Goal: Find specific page/section

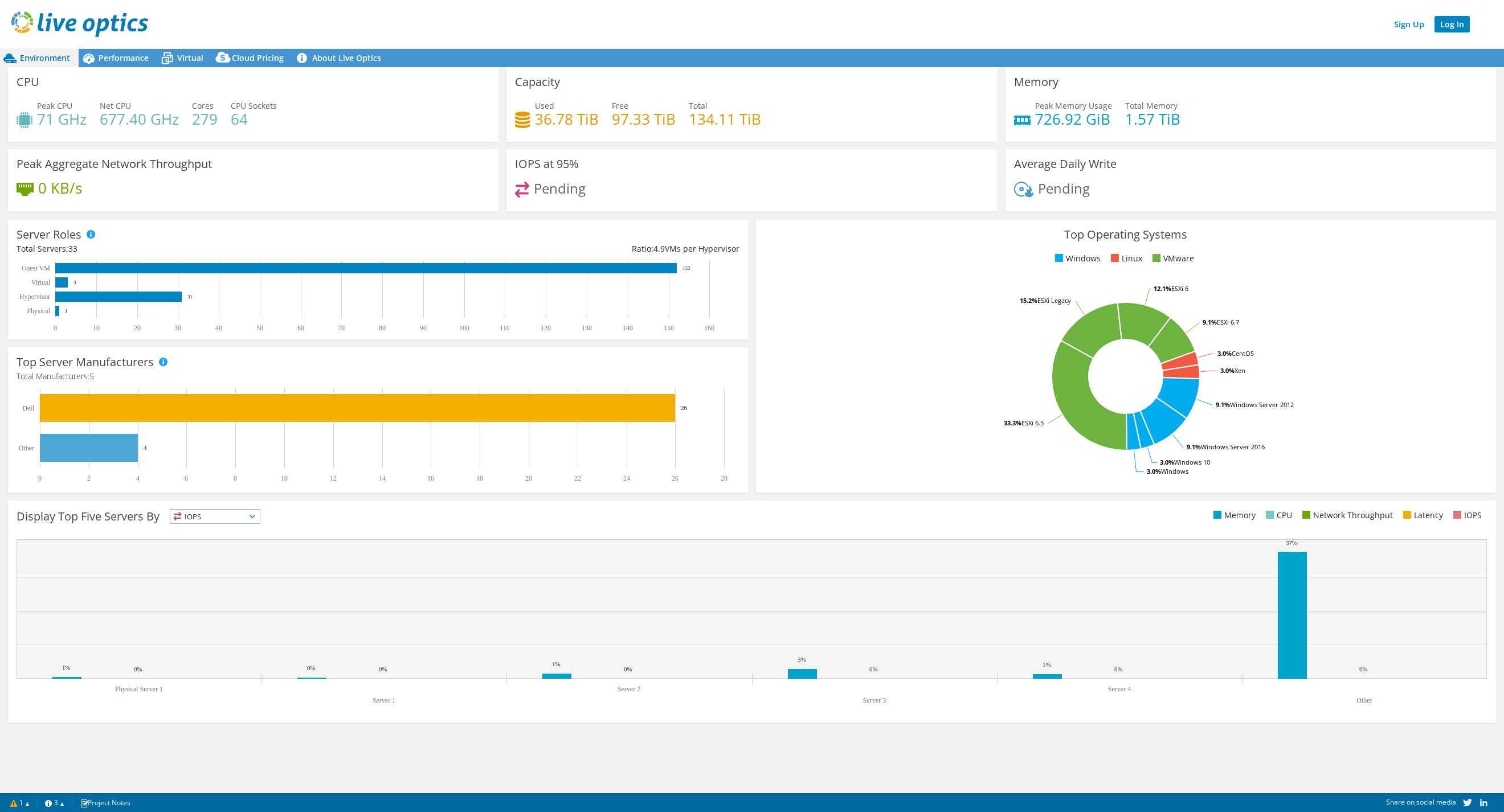
click at [1218, 26] on link "Log In" at bounding box center [1452, 24] width 35 height 17
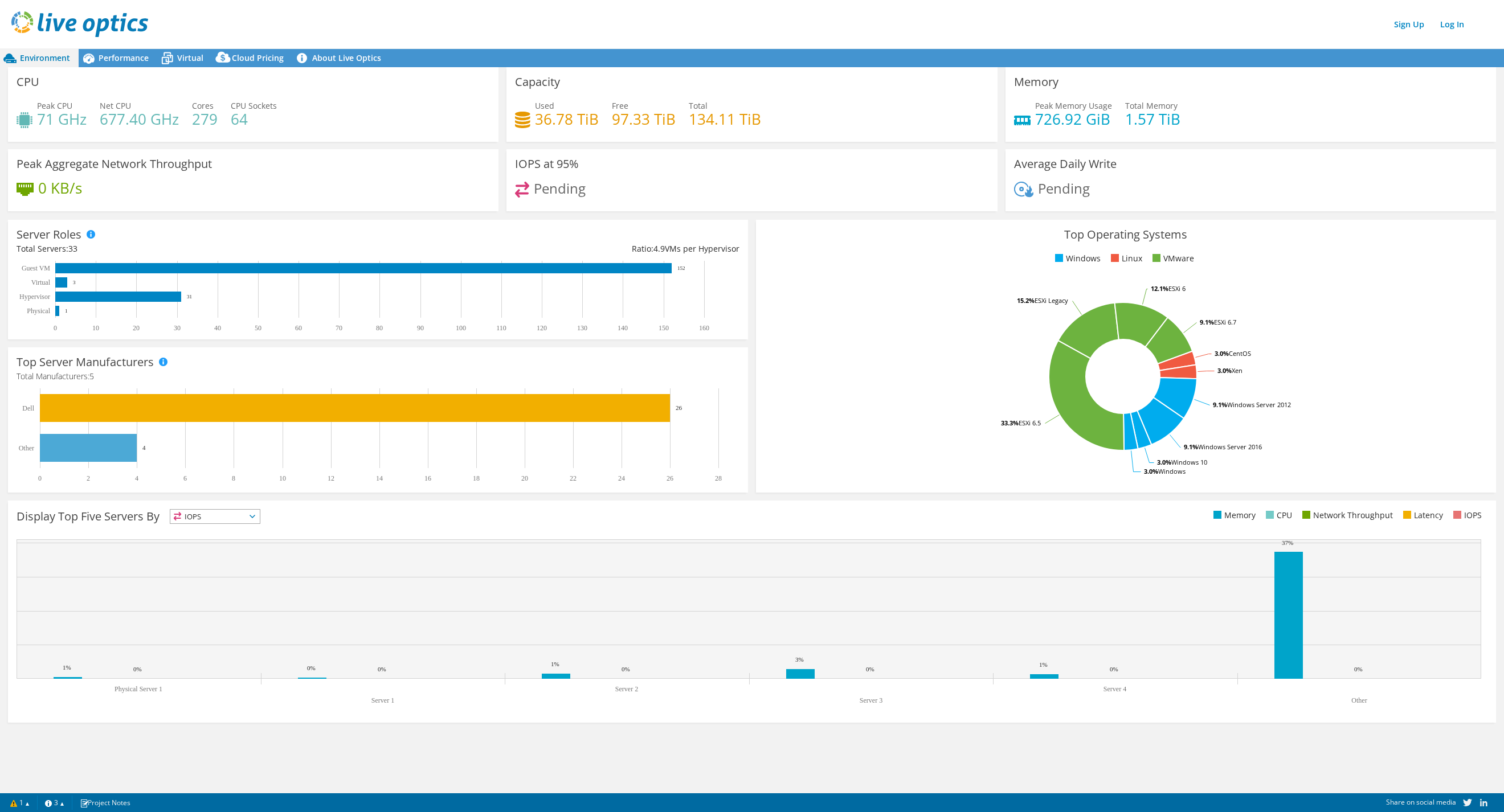
click at [86, 26] on img at bounding box center [80, 24] width 137 height 26
click at [234, 106] on span "CPU Sockets" at bounding box center [254, 105] width 46 height 11
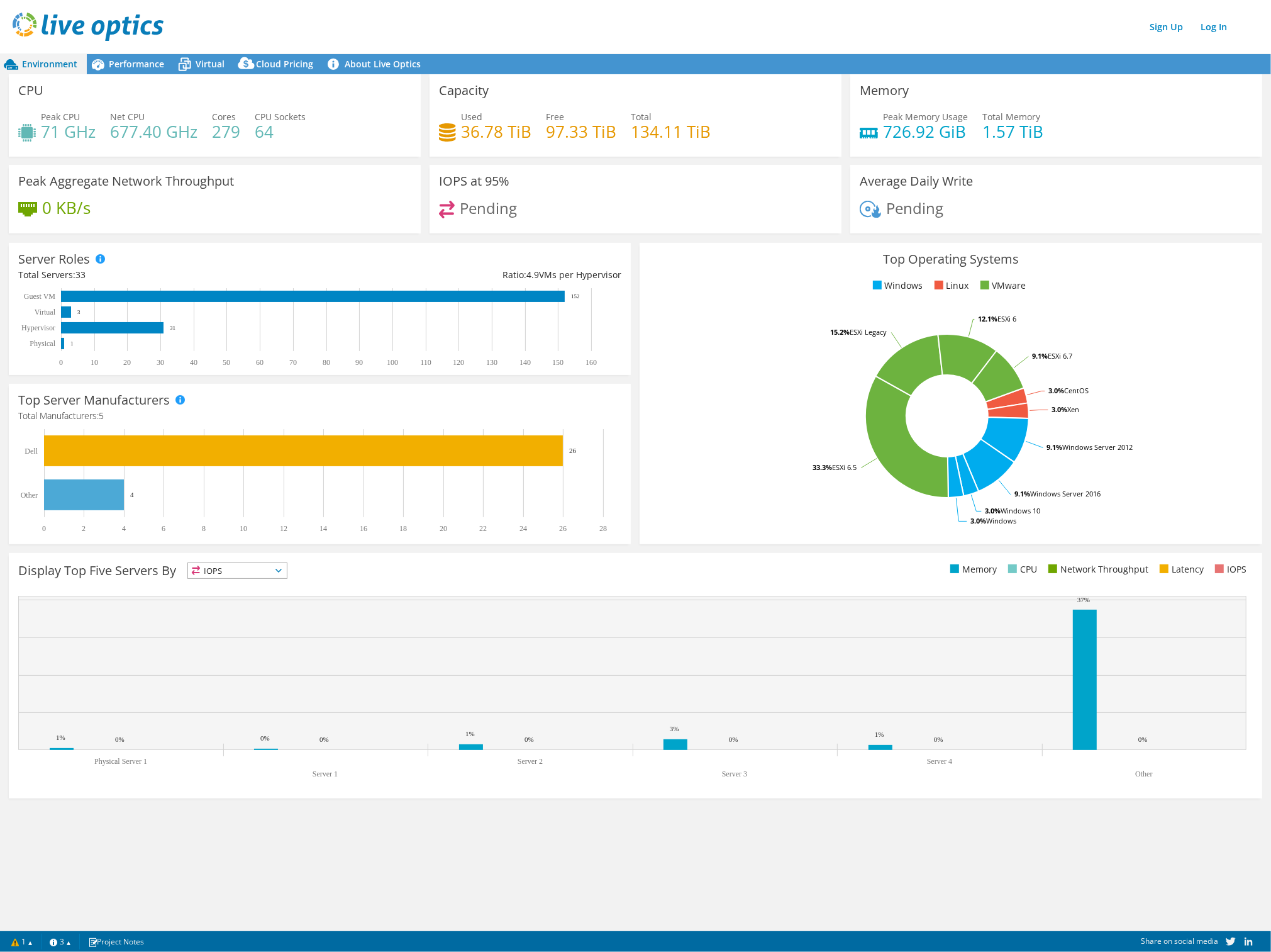
click at [264, 570] on span "IOPS" at bounding box center [238, 571] width 98 height 15
click at [392, 586] on div "Display Top Five Servers By IOPS IOPS" at bounding box center [635, 675] width 1253 height 245
